Goal: Task Accomplishment & Management: Use online tool/utility

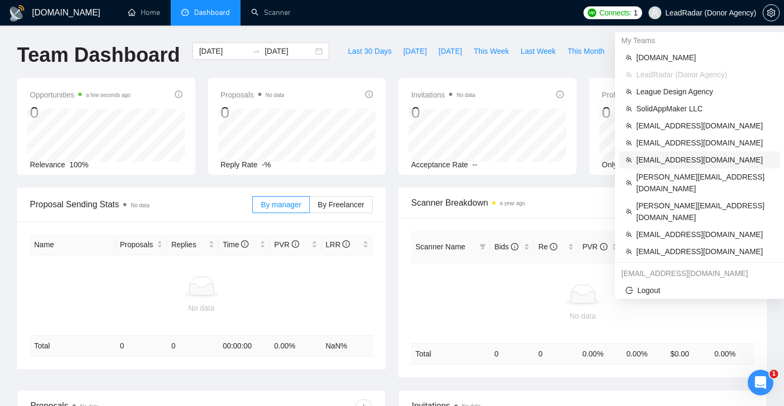
click at [678, 163] on span "[EMAIL_ADDRESS][DOMAIN_NAME]" at bounding box center [704, 160] width 137 height 12
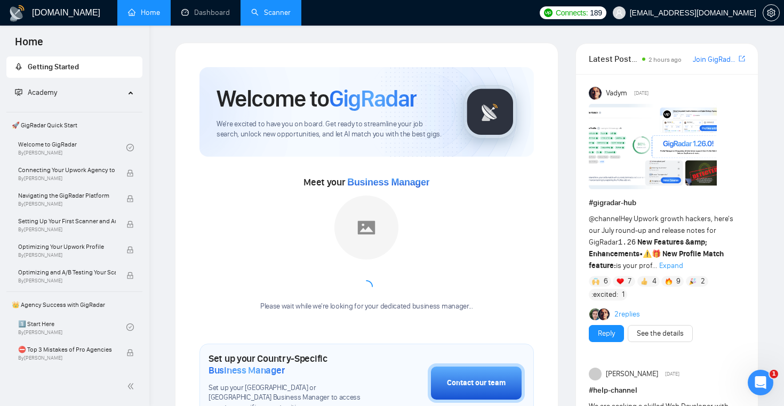
click at [283, 11] on link "Scanner" at bounding box center [270, 12] width 39 height 9
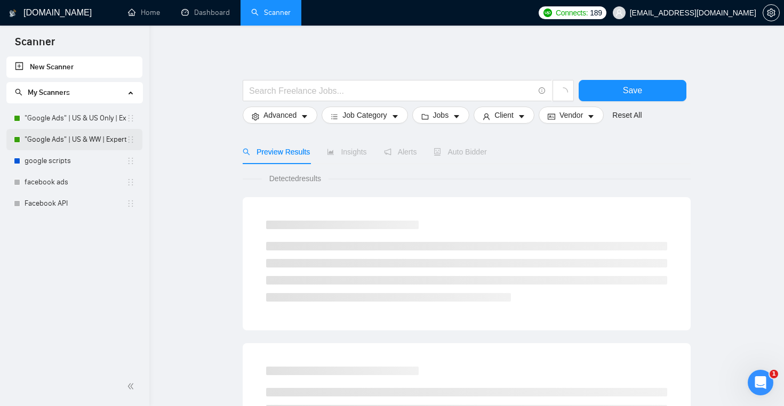
click at [110, 138] on link ""Google Ads" | US & WW | Expert" at bounding box center [76, 139] width 102 height 21
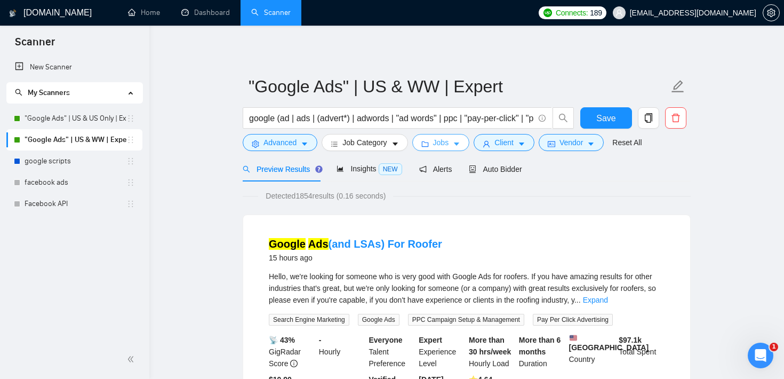
click at [456, 146] on button "Jobs" at bounding box center [441, 142] width 58 height 17
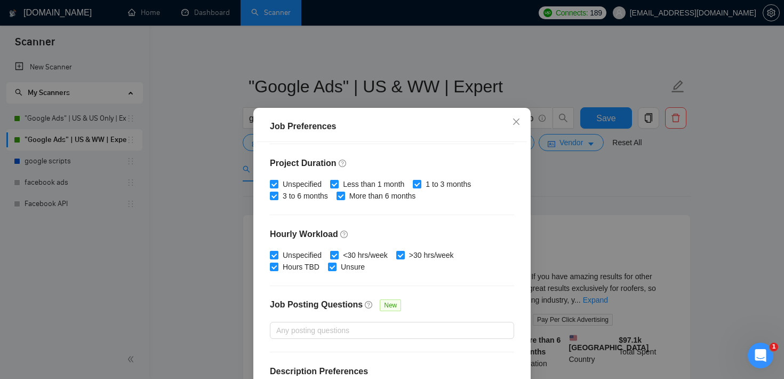
scroll to position [312, 0]
click at [520, 116] on span "Close" at bounding box center [516, 122] width 29 height 29
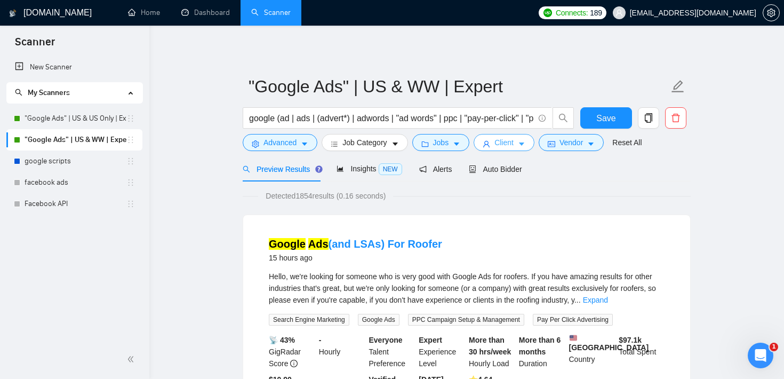
click at [503, 138] on span "Client" at bounding box center [503, 143] width 19 height 12
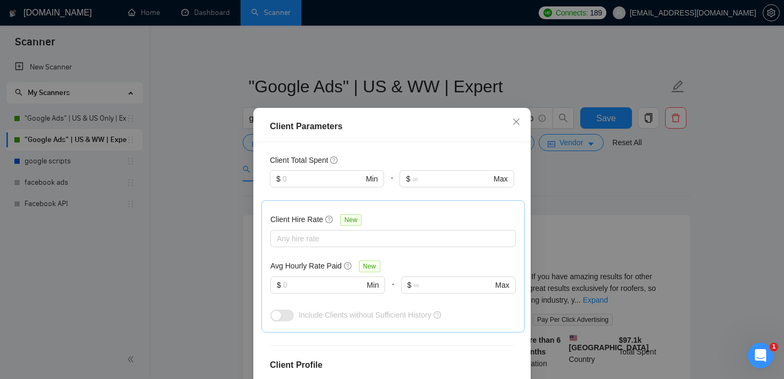
scroll to position [288, 0]
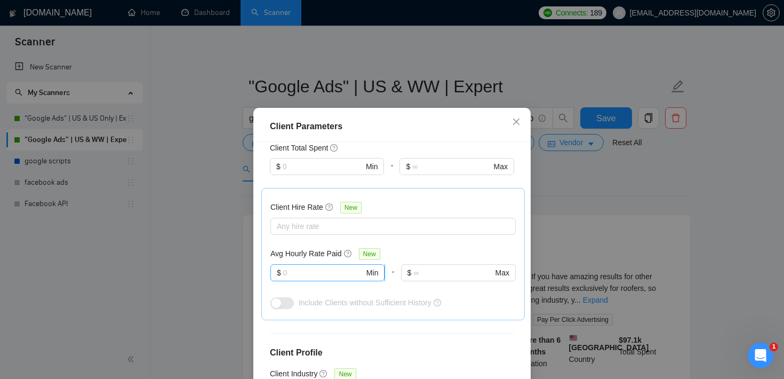
click at [302, 277] on input "text" at bounding box center [323, 273] width 81 height 12
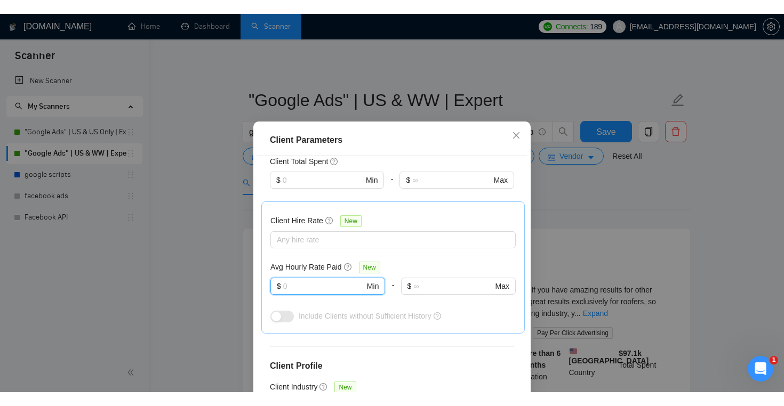
scroll to position [257, 0]
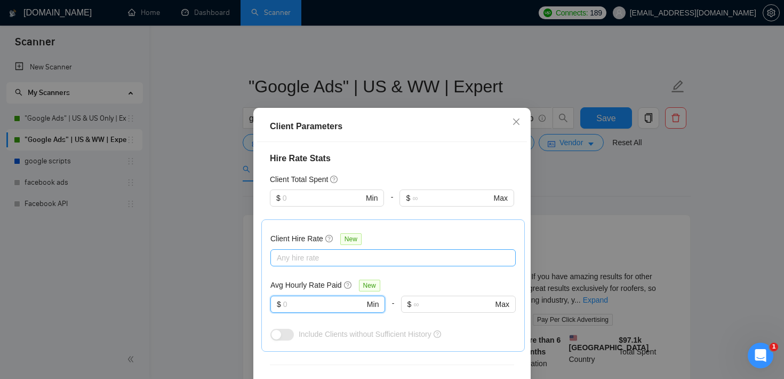
click at [330, 259] on div at bounding box center [387, 257] width 229 height 13
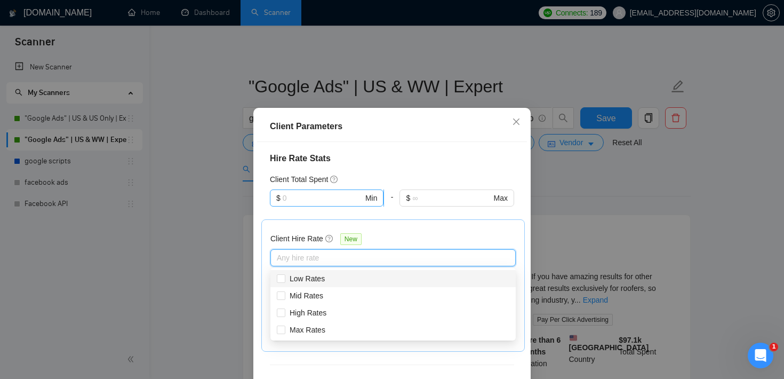
click at [343, 203] on input "text" at bounding box center [323, 198] width 81 height 12
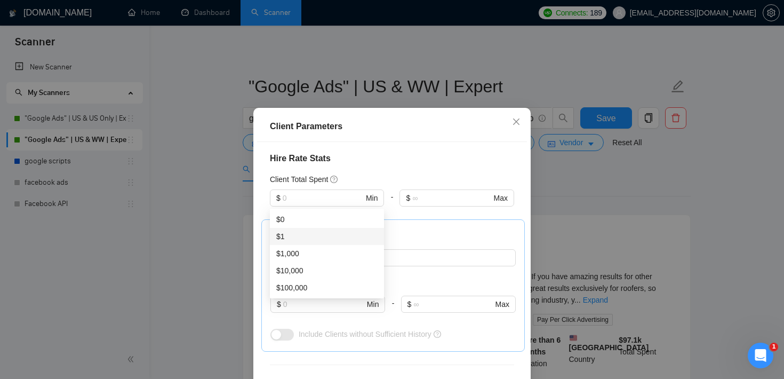
click at [425, 153] on h4 "Hire Rate Stats" at bounding box center [392, 158] width 244 height 13
